Goal: Task Accomplishment & Management: Use online tool/utility

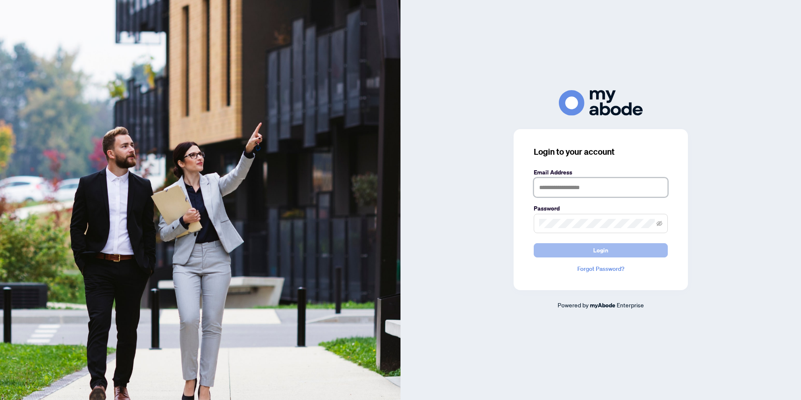
type input "**********"
click at [601, 248] on span "Login" at bounding box center [600, 249] width 15 height 13
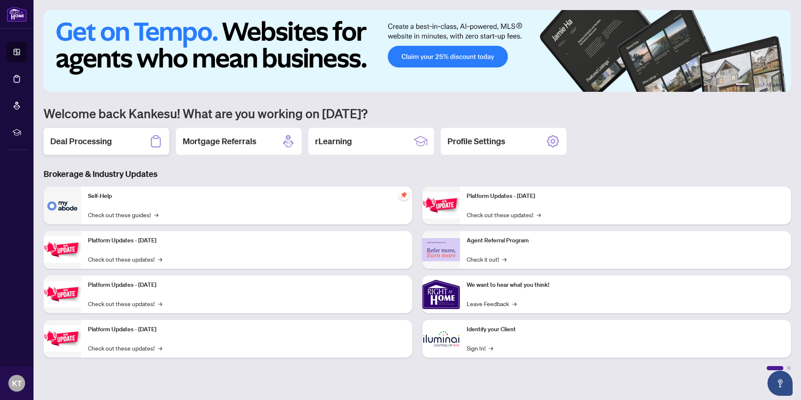
click at [89, 137] on h2 "Deal Processing" at bounding box center [81, 141] width 62 height 12
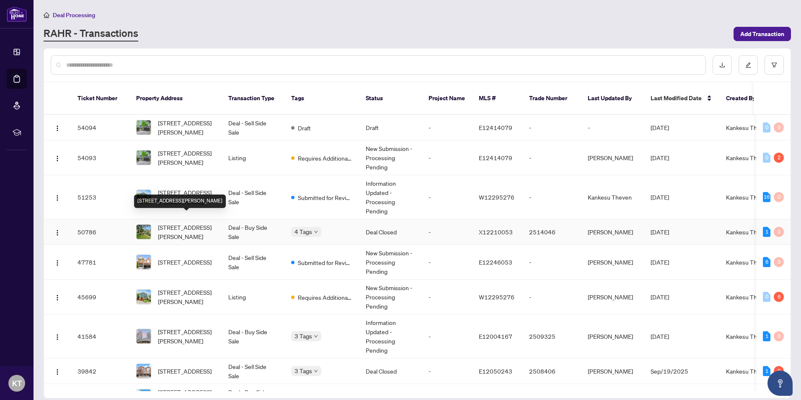
click at [171, 222] on span "LOT 72, PLAN 1267,-1107 Mary Ave, Cambridge, Ontario N3H 4N6, Canada" at bounding box center [186, 231] width 57 height 18
